Goal: Task Accomplishment & Management: Use online tool/utility

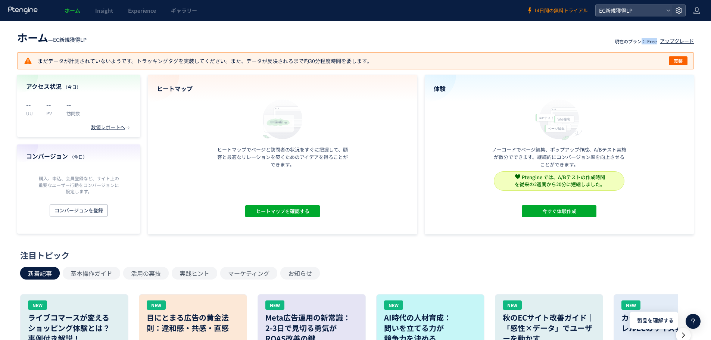
drag, startPoint x: 656, startPoint y: 41, endPoint x: 644, endPoint y: 41, distance: 11.9
click at [644, 41] on p "現在のプラン： Free" at bounding box center [635, 41] width 42 height 6
click at [650, 43] on p "現在のプラン： Free" at bounding box center [635, 41] width 42 height 6
click at [699, 9] on icon at bounding box center [696, 10] width 7 height 7
click at [674, 32] on span "アカウント設定" at bounding box center [677, 29] width 37 height 7
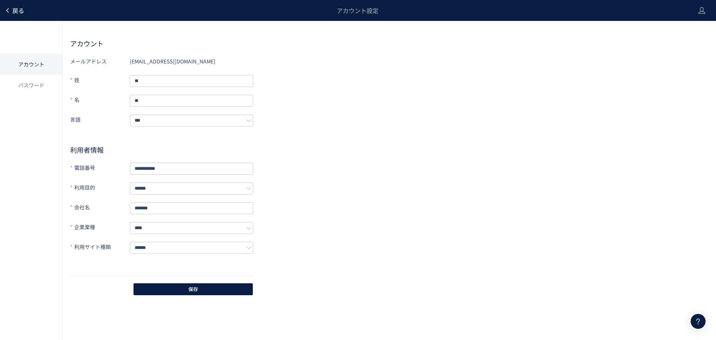
drag, startPoint x: 2, startPoint y: 8, endPoint x: 8, endPoint y: 8, distance: 6.3
click at [3, 8] on div "戻る アカウント設定" at bounding box center [345, 10] width 691 height 21
click at [13, 10] on span "戻る" at bounding box center [18, 10] width 12 height 9
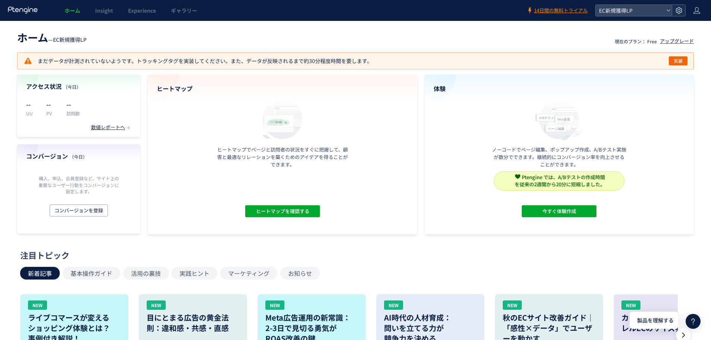
click at [678, 10] on icon at bounding box center [678, 10] width 7 height 7
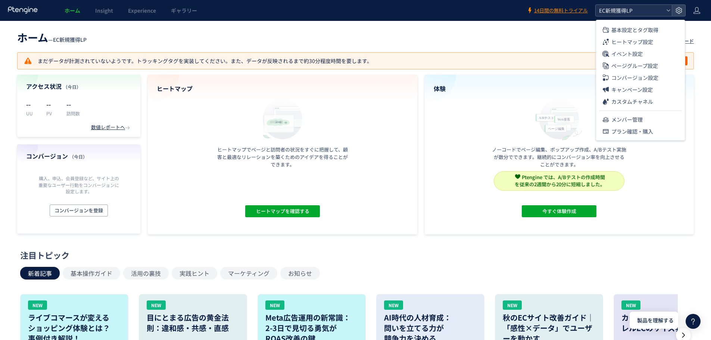
click at [669, 11] on use at bounding box center [667, 10] width 3 height 2
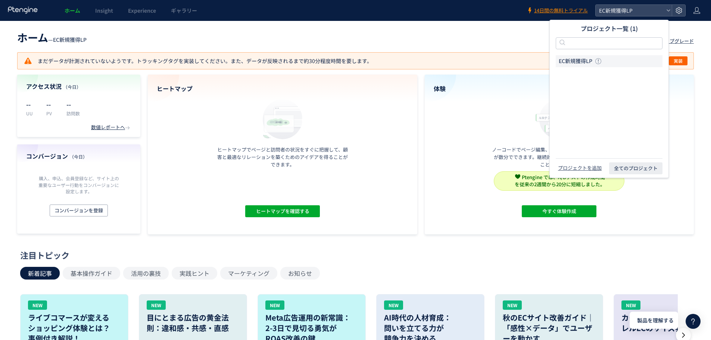
click at [626, 62] on li "EC新規獲得LP" at bounding box center [609, 61] width 107 height 12
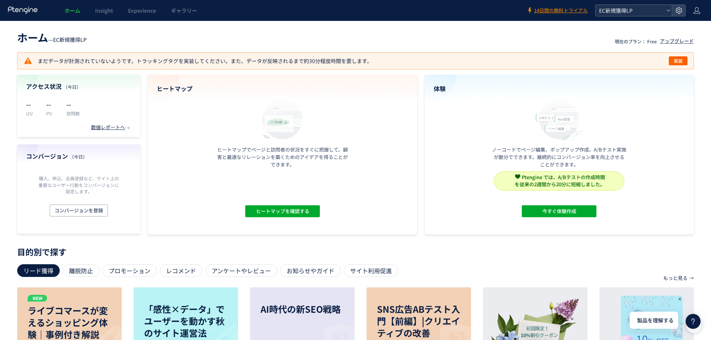
click at [663, 8] on div "EC新規獲得LP" at bounding box center [633, 10] width 76 height 11
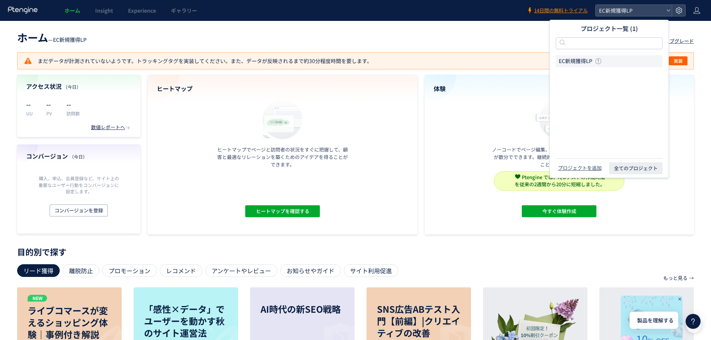
click at [541, 31] on header "ホーム — EC新規獲得LP 現在のプラン： Free アップグレード" at bounding box center [355, 36] width 676 height 16
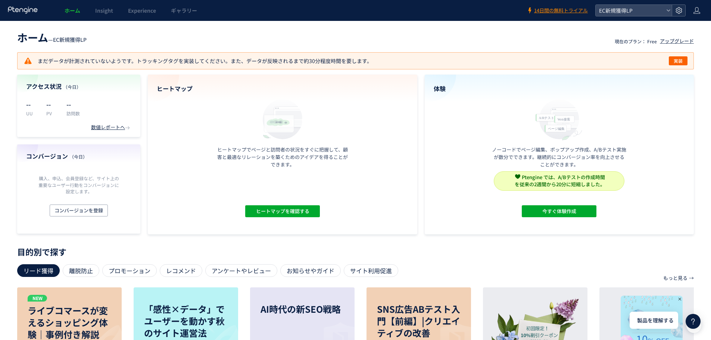
click at [675, 13] on div at bounding box center [678, 10] width 13 height 11
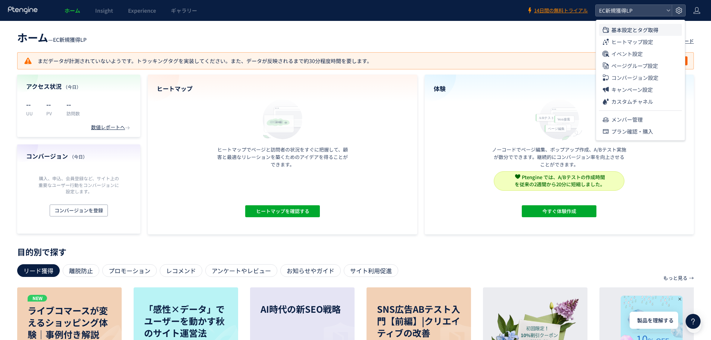
click at [640, 32] on span "基本設定とタグ取得" at bounding box center [634, 30] width 47 height 12
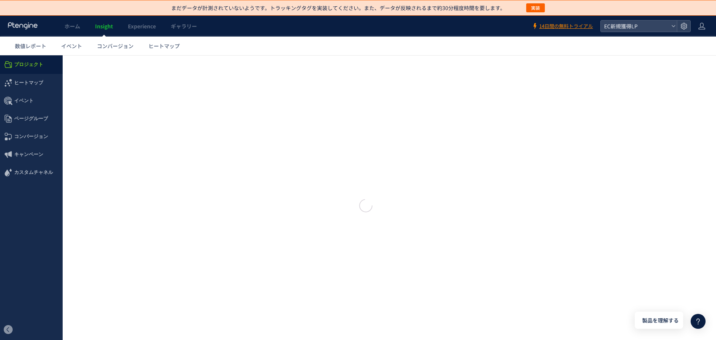
type input "********"
type input "**********"
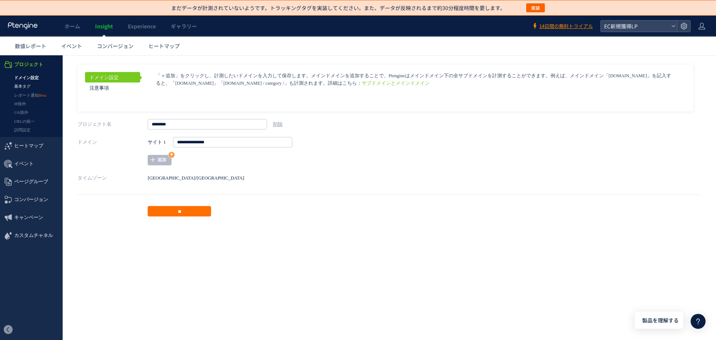
click at [35, 82] on link "基本タグ" at bounding box center [31, 86] width 63 height 9
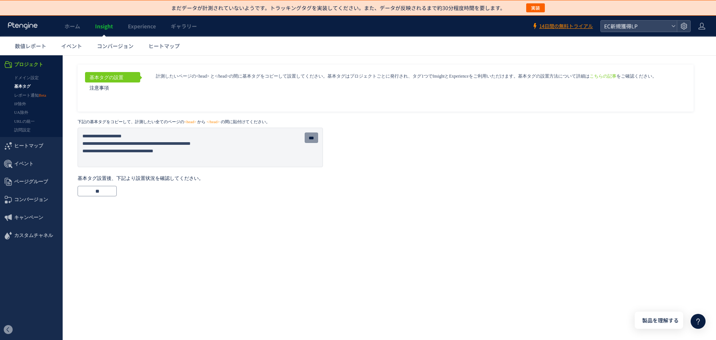
click at [306, 135] on input "***" at bounding box center [311, 137] width 13 height 10
